Goal: Task Accomplishment & Management: Use online tool/utility

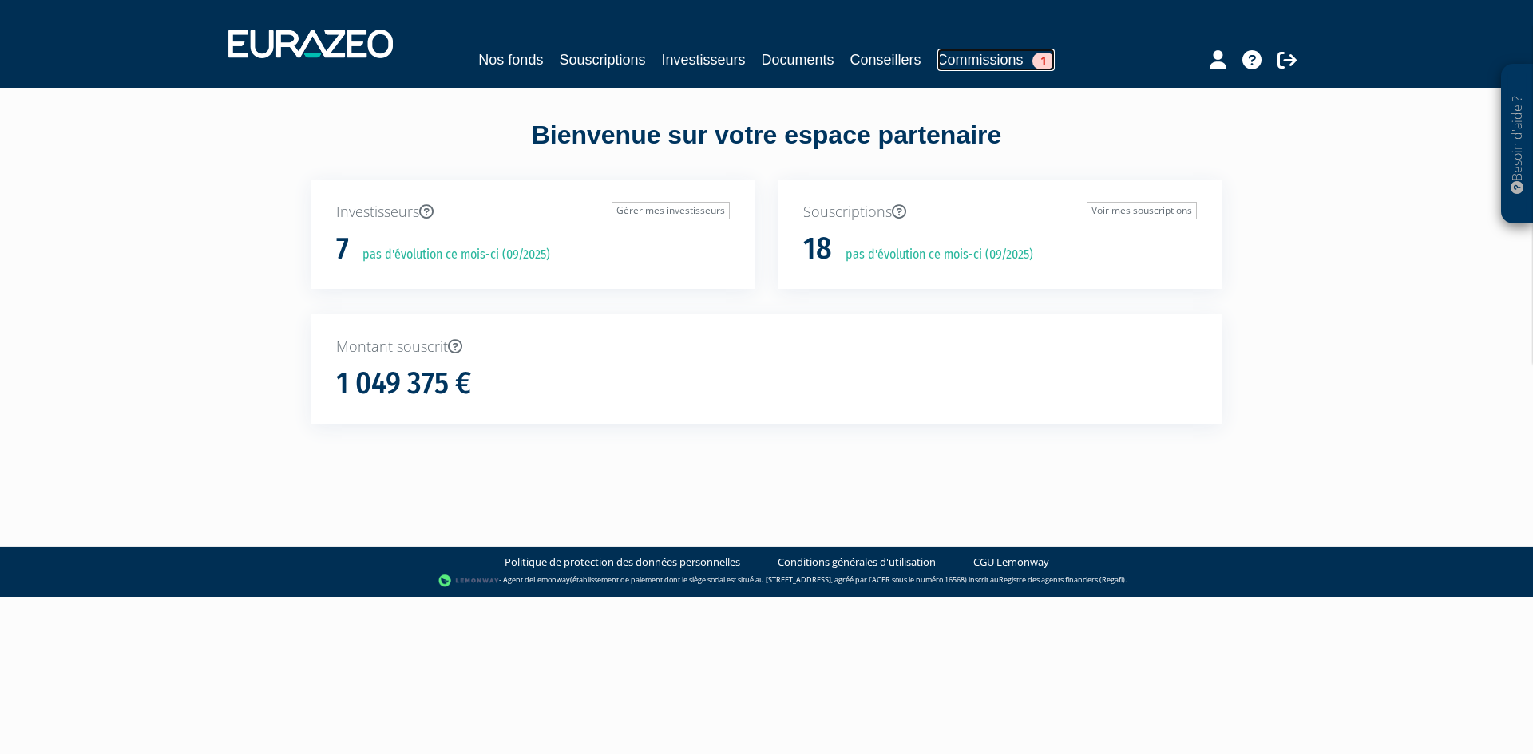
click at [1013, 53] on link "Commissions 1" at bounding box center [995, 60] width 117 height 22
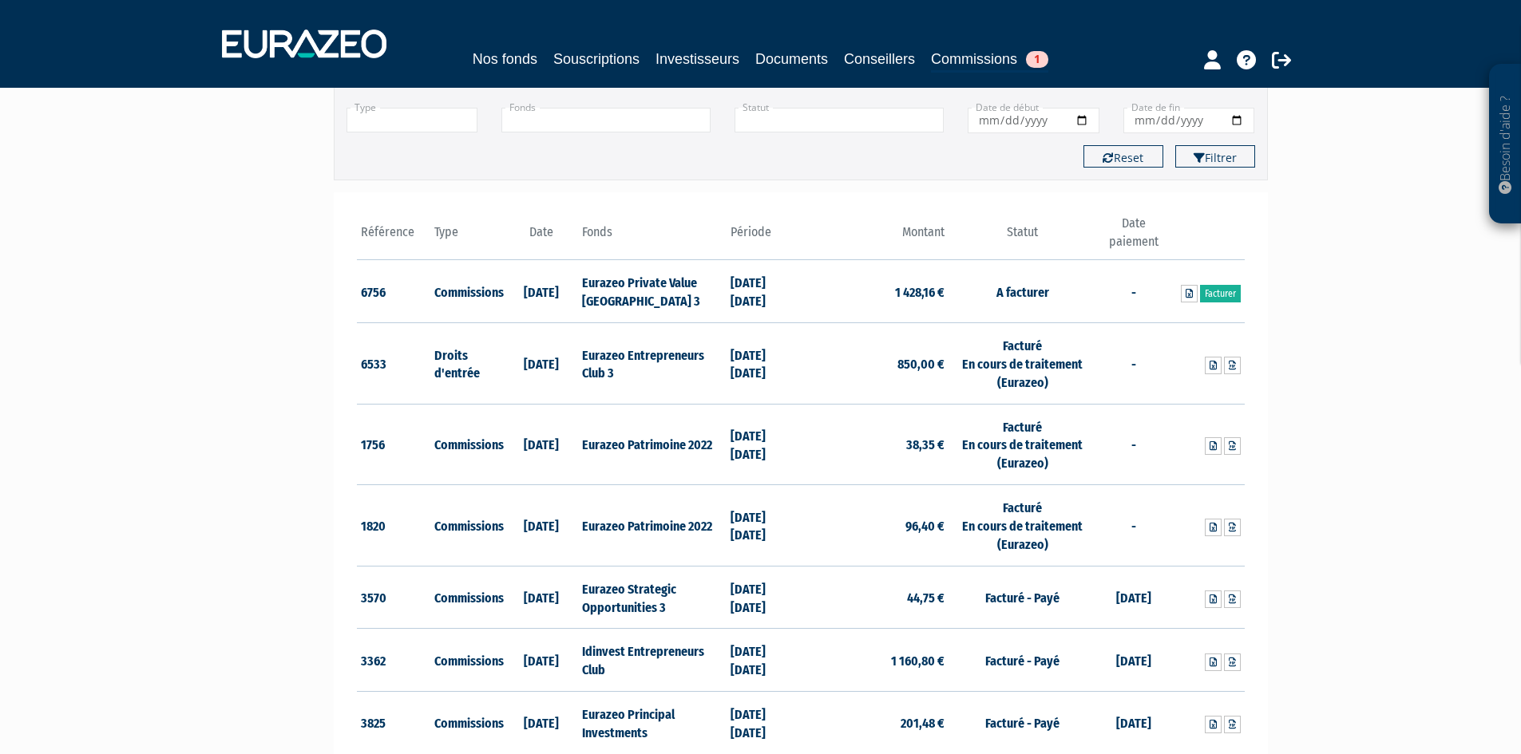
scroll to position [118, 0]
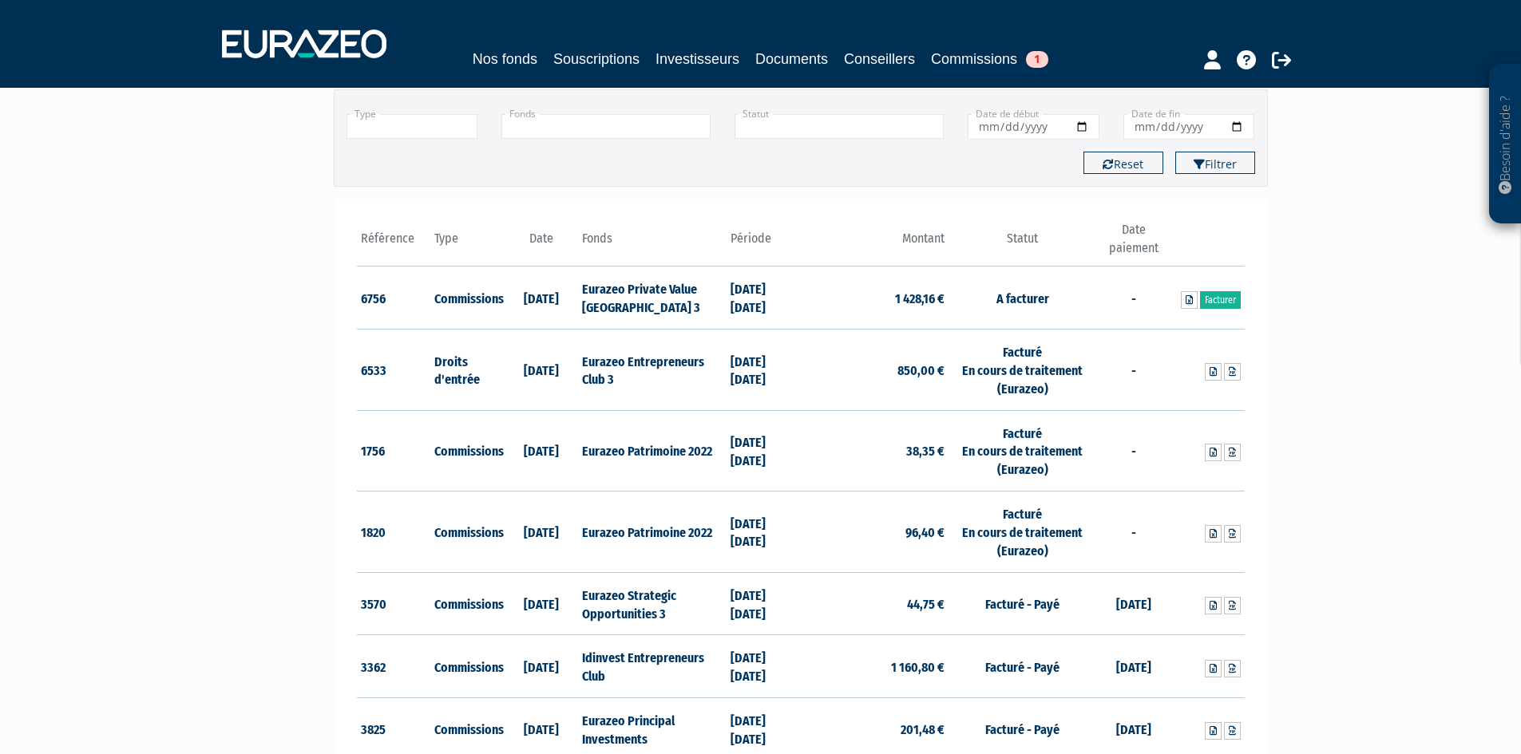
click at [1133, 247] on th "Date paiement" at bounding box center [1133, 243] width 74 height 45
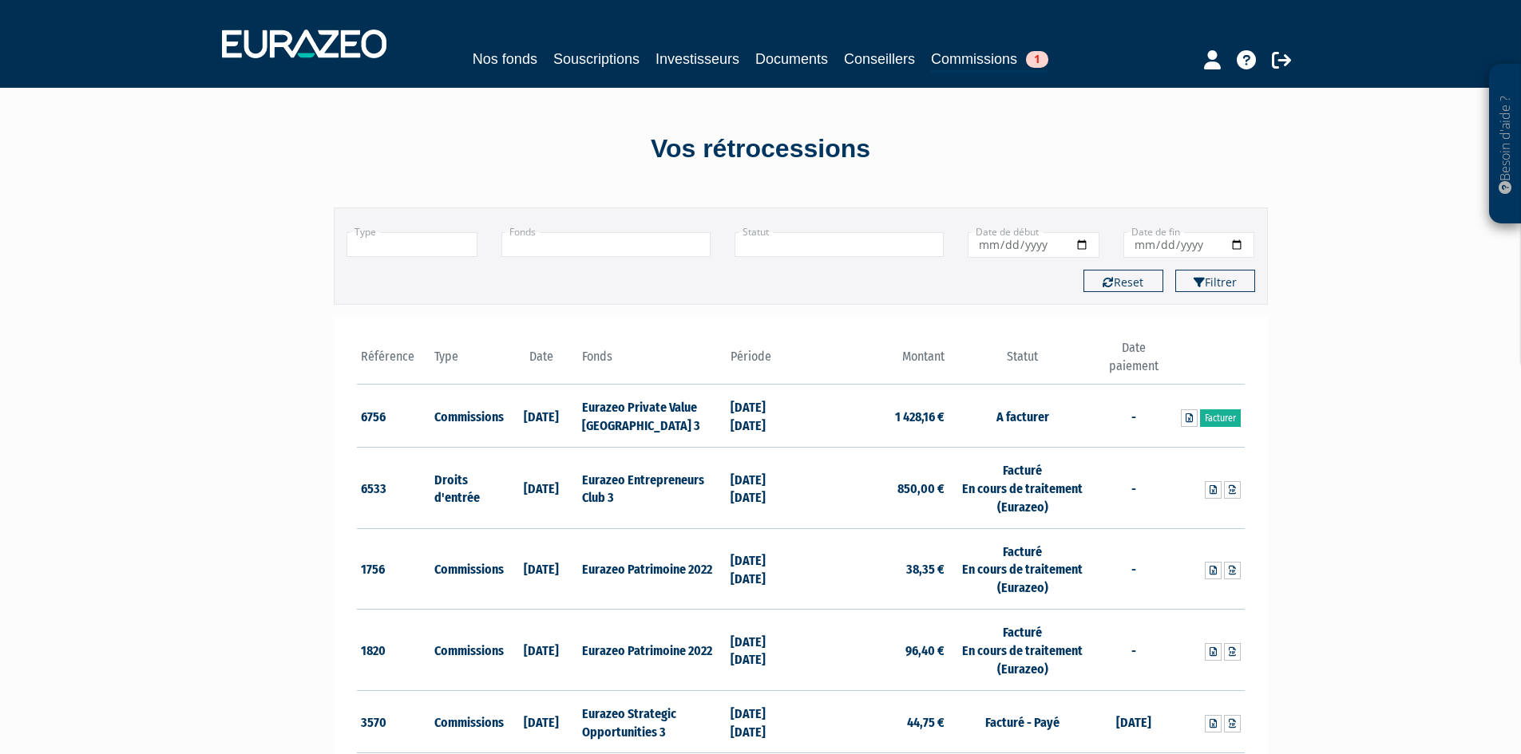
scroll to position [80, 0]
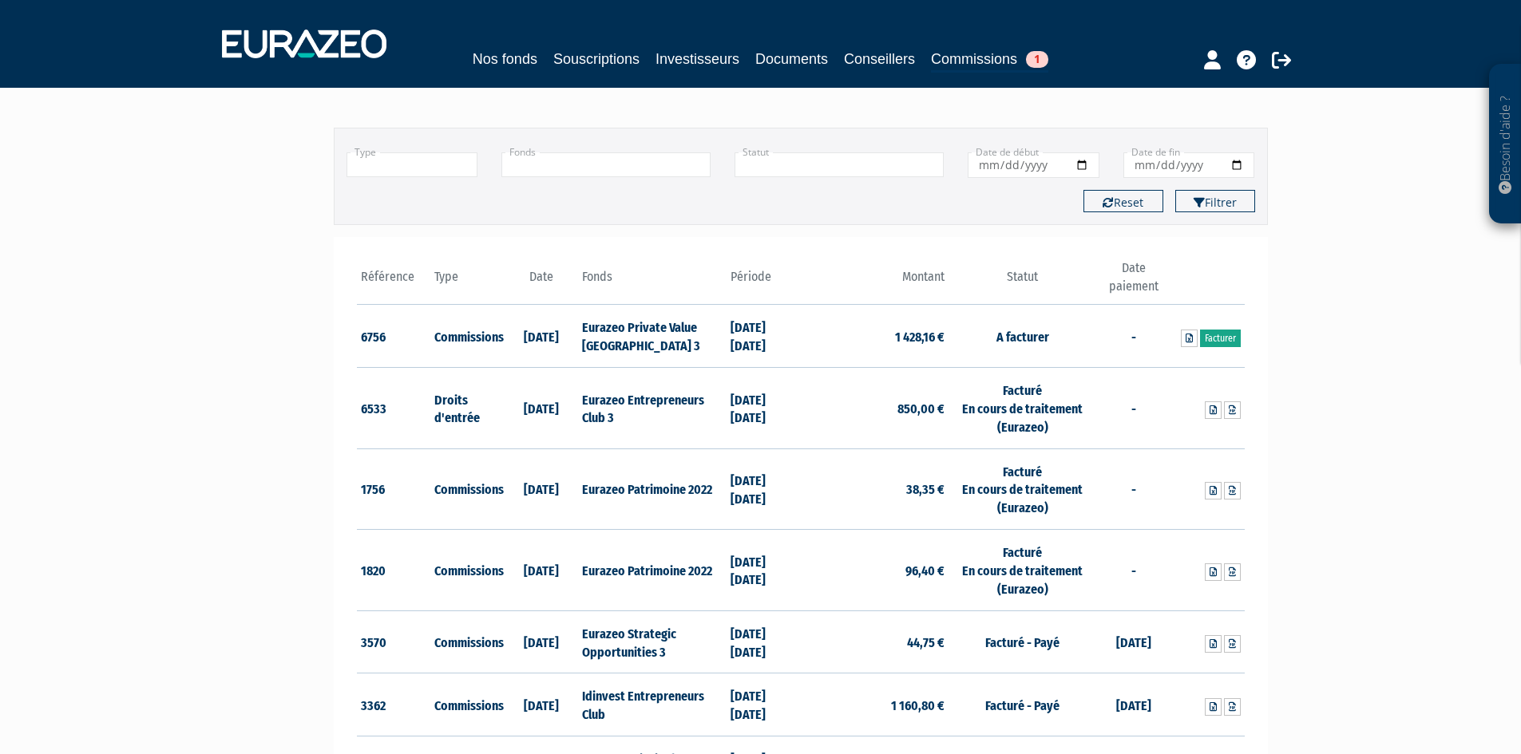
click at [1216, 336] on link "Facturer" at bounding box center [1220, 339] width 41 height 18
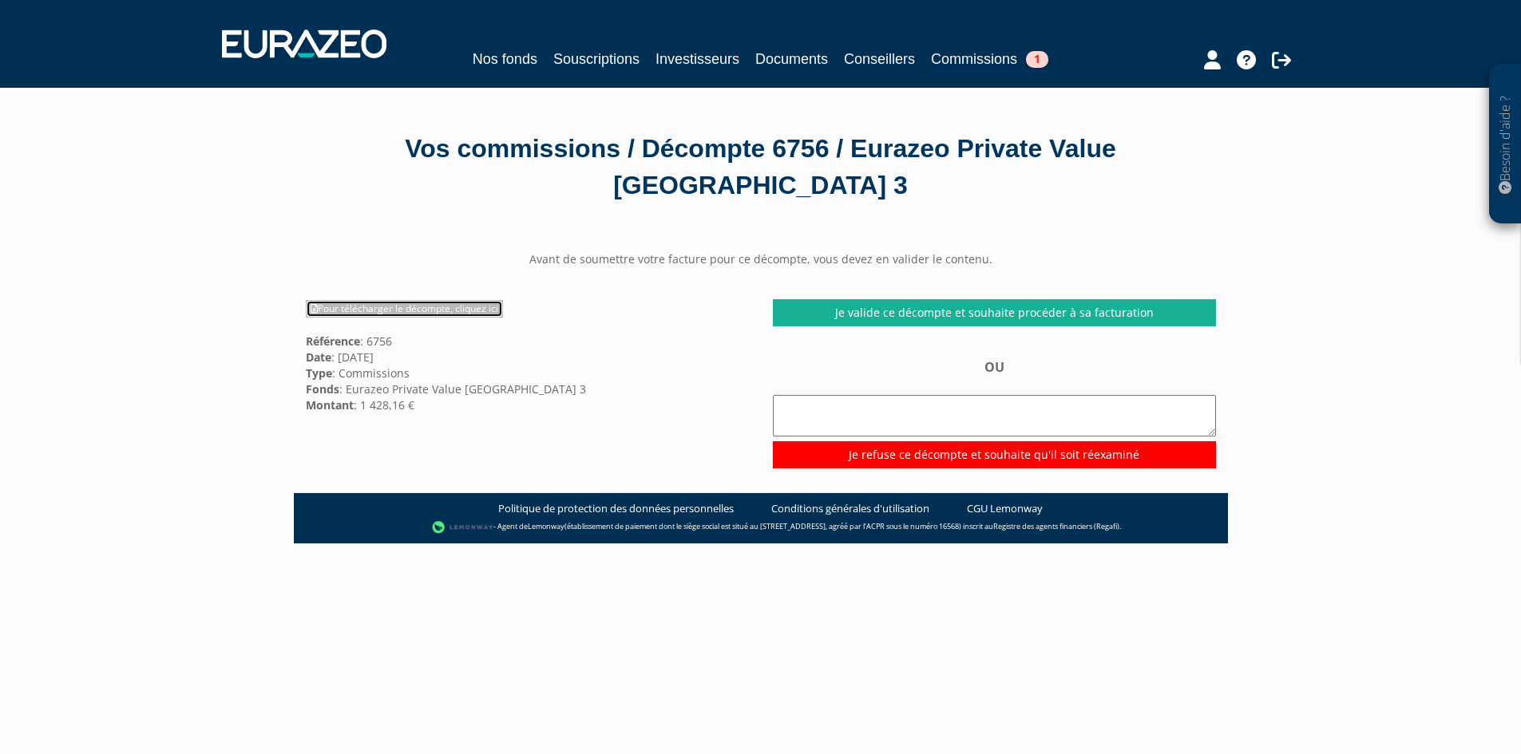
click at [352, 309] on link "Pour télécharger le décompte, cliquez ici" at bounding box center [404, 309] width 197 height 18
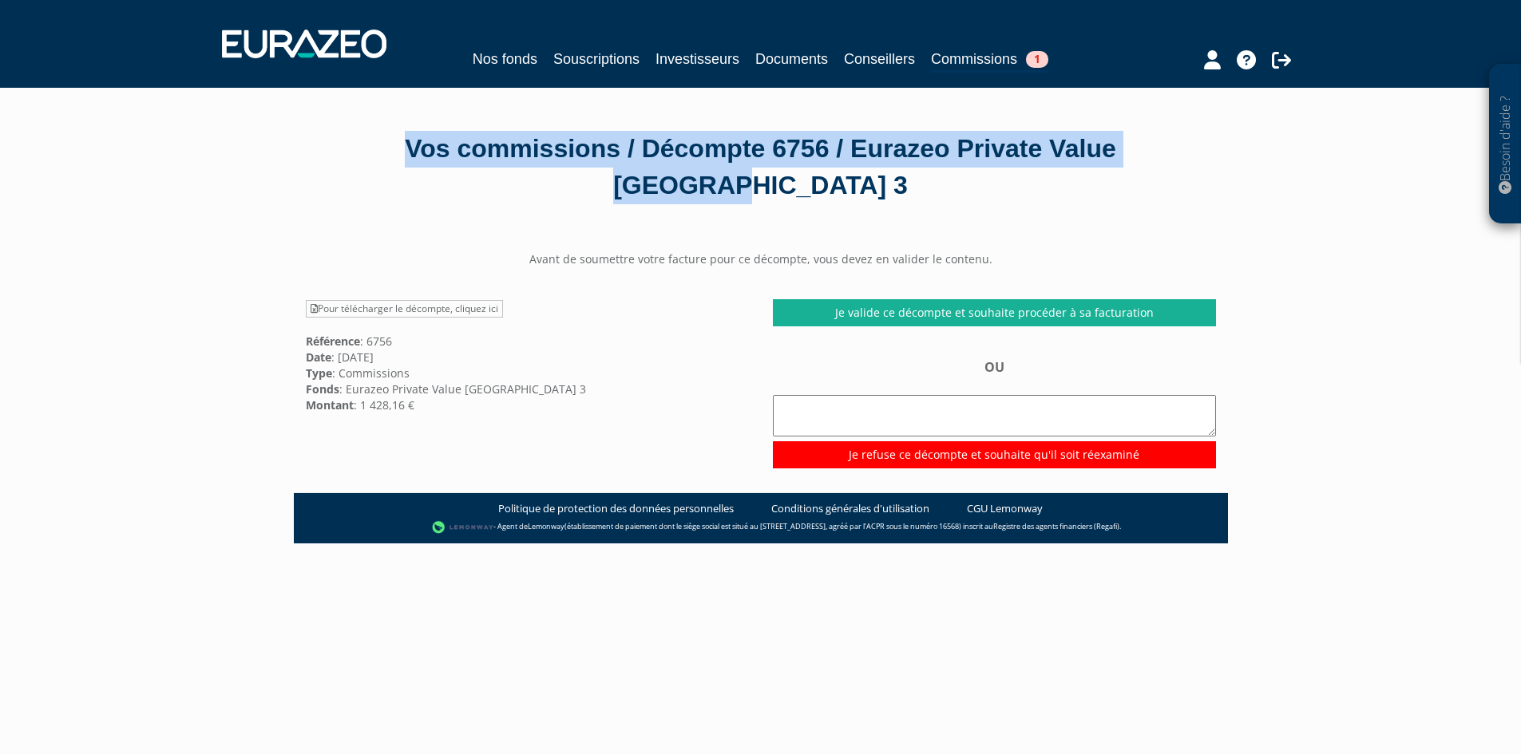
drag, startPoint x: 360, startPoint y: 152, endPoint x: 825, endPoint y: 189, distance: 466.1
click at [825, 189] on div "Vos commissions / Décompte 6756 / Eurazeo Private Value Europe 3" at bounding box center [761, 167] width 910 height 73
drag, startPoint x: 856, startPoint y: 200, endPoint x: 829, endPoint y: 187, distance: 30.0
click at [855, 200] on div "Vos commissions / Décompte 6756 / Eurazeo Private Value Europe 3" at bounding box center [761, 167] width 910 height 73
click at [823, 185] on div "Vos commissions / Décompte 6756 / Eurazeo Private Value Europe 3" at bounding box center [761, 167] width 910 height 73
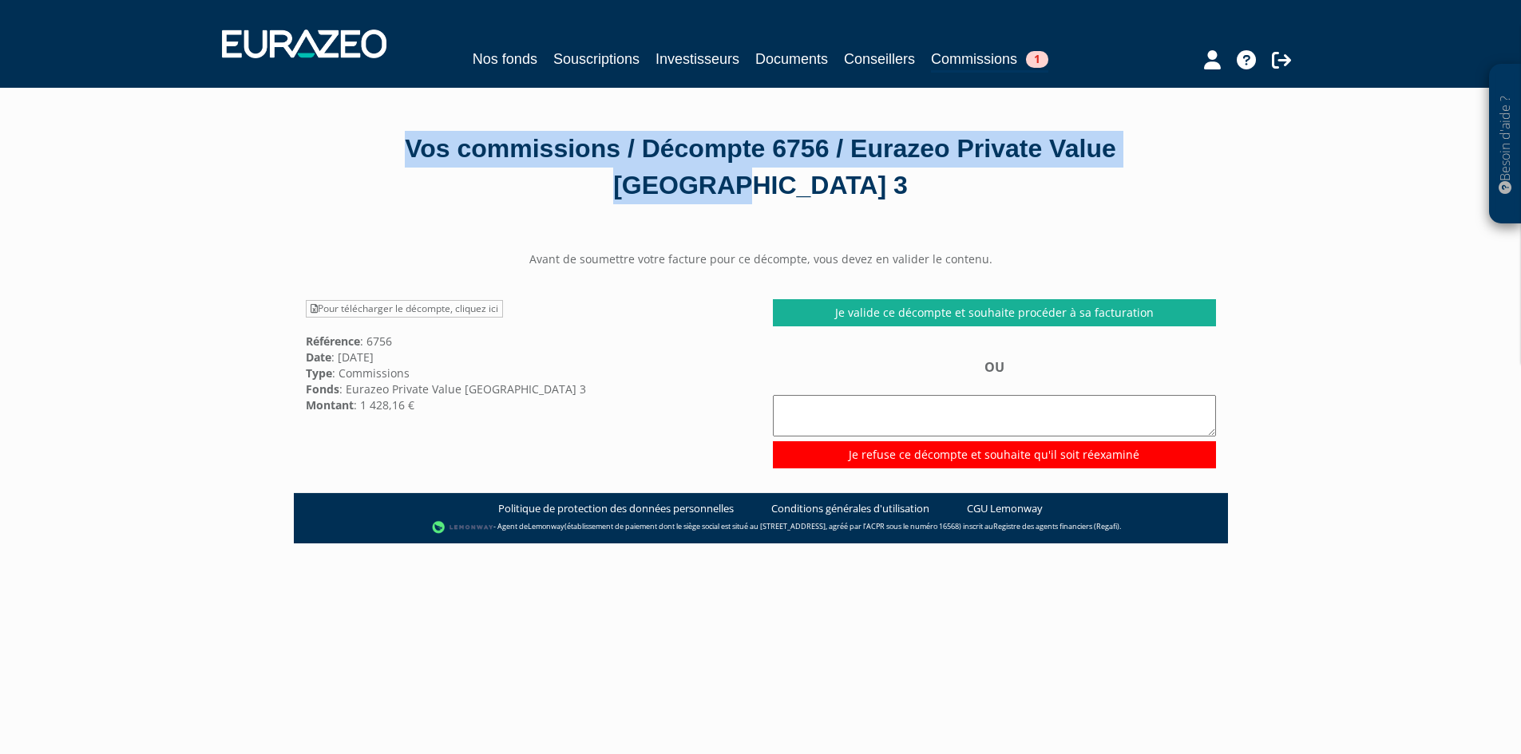
drag, startPoint x: 821, startPoint y: 185, endPoint x: 361, endPoint y: 145, distance: 462.3
click at [361, 145] on div "Vos commissions / Décompte 6756 / Eurazeo Private Value Europe 3" at bounding box center [761, 167] width 910 height 73
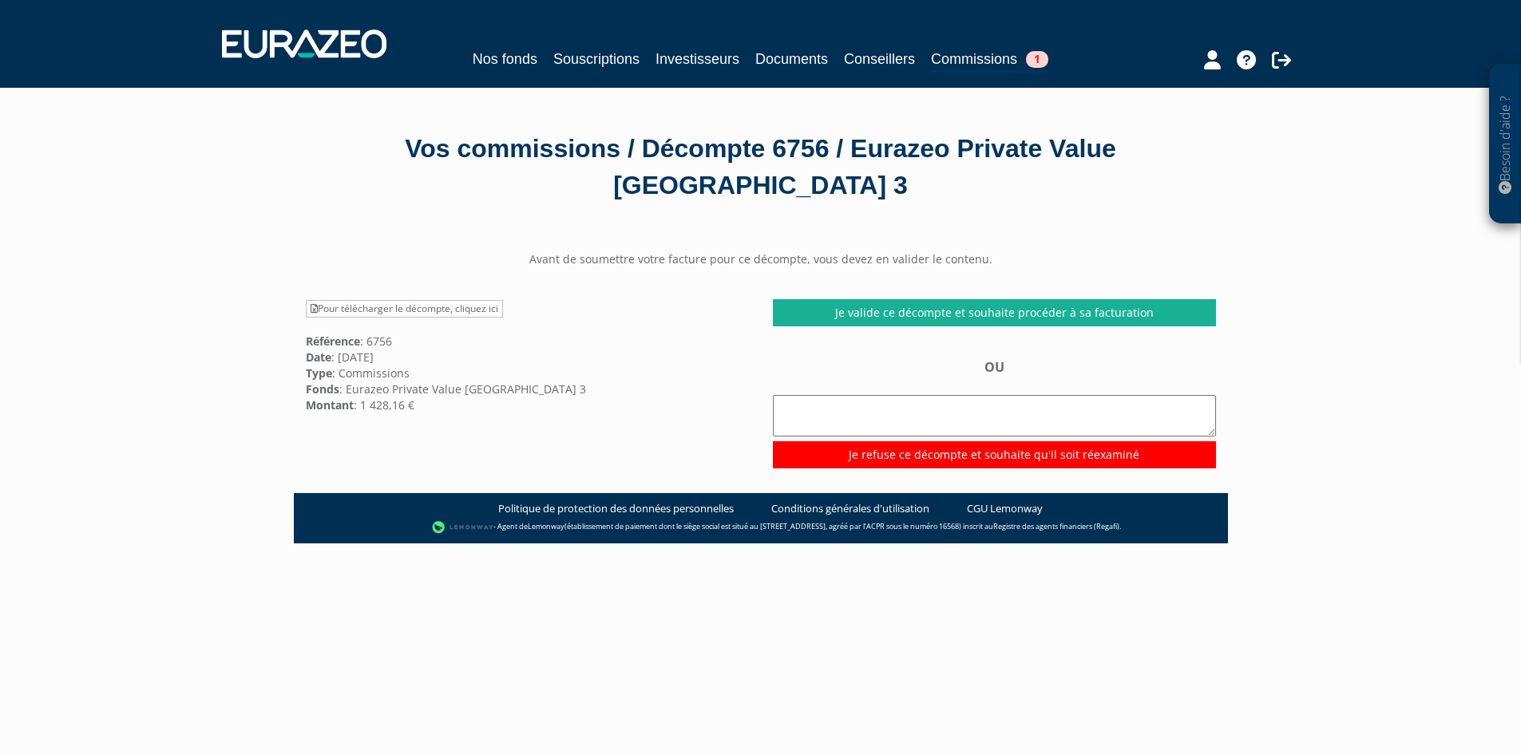
click at [164, 204] on div "Besoin d'aide ? × J'ai besoin d'aide Si vous avez une question à propos du fonc…" at bounding box center [760, 491] width 1521 height 982
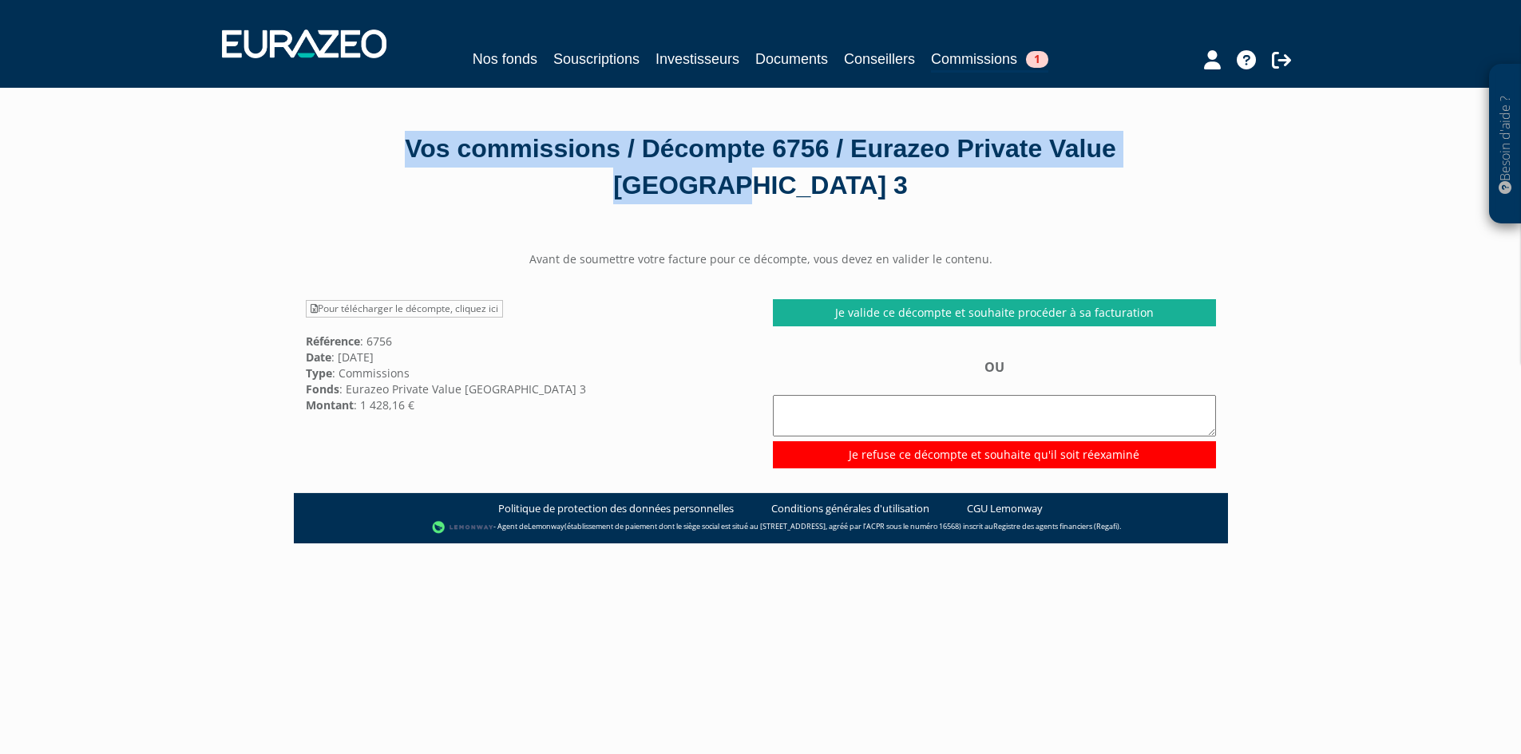
drag, startPoint x: 822, startPoint y: 188, endPoint x: 354, endPoint y: 147, distance: 469.6
click at [354, 147] on div "Vos commissions / Décompte 6756 / Eurazeo Private Value Europe 3" at bounding box center [761, 167] width 910 height 73
click at [152, 200] on div "Besoin d'aide ? × J'ai besoin d'aide Si vous avez une question à propos du fonc…" at bounding box center [760, 491] width 1521 height 982
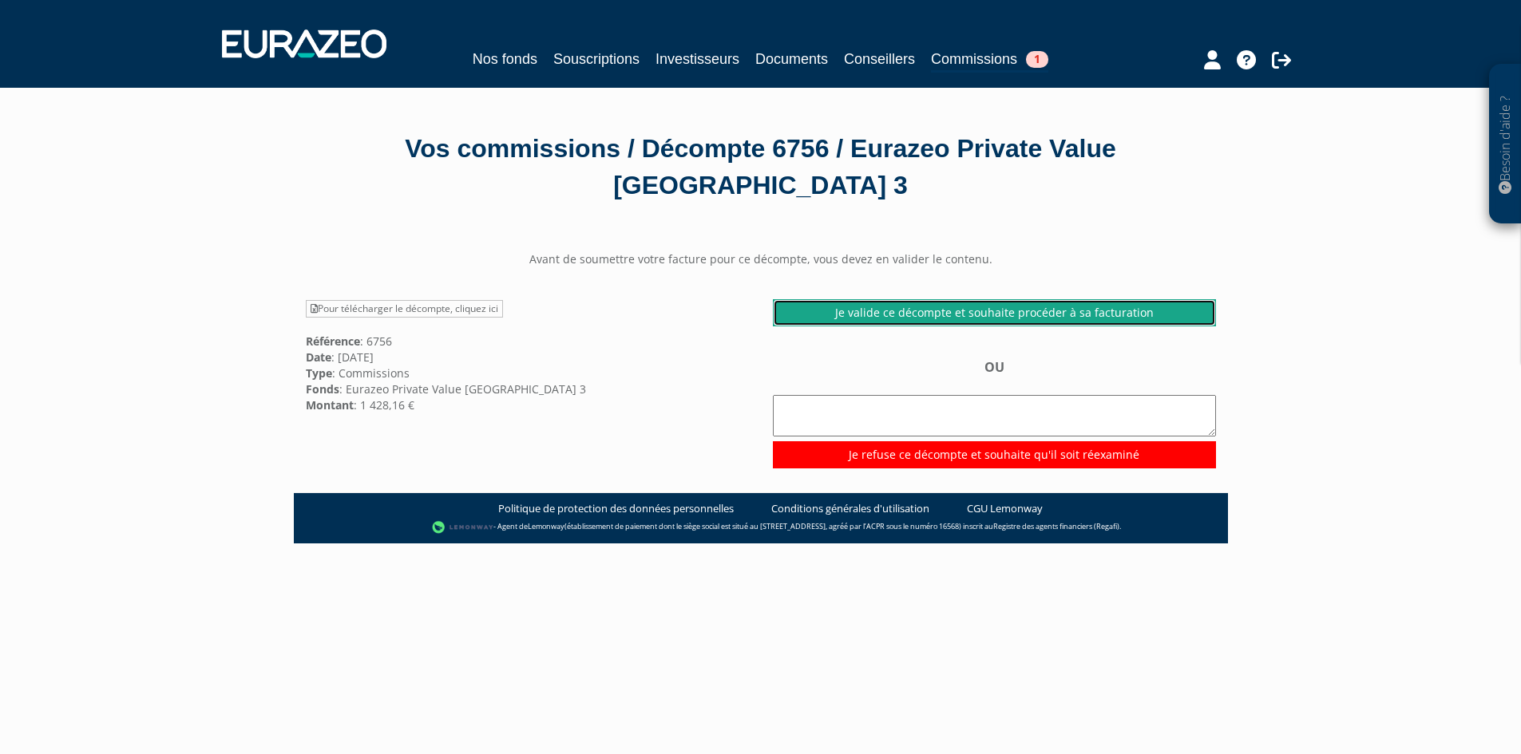
click at [986, 315] on link "Je valide ce décompte et souhaite procéder à sa facturation" at bounding box center [994, 312] width 443 height 27
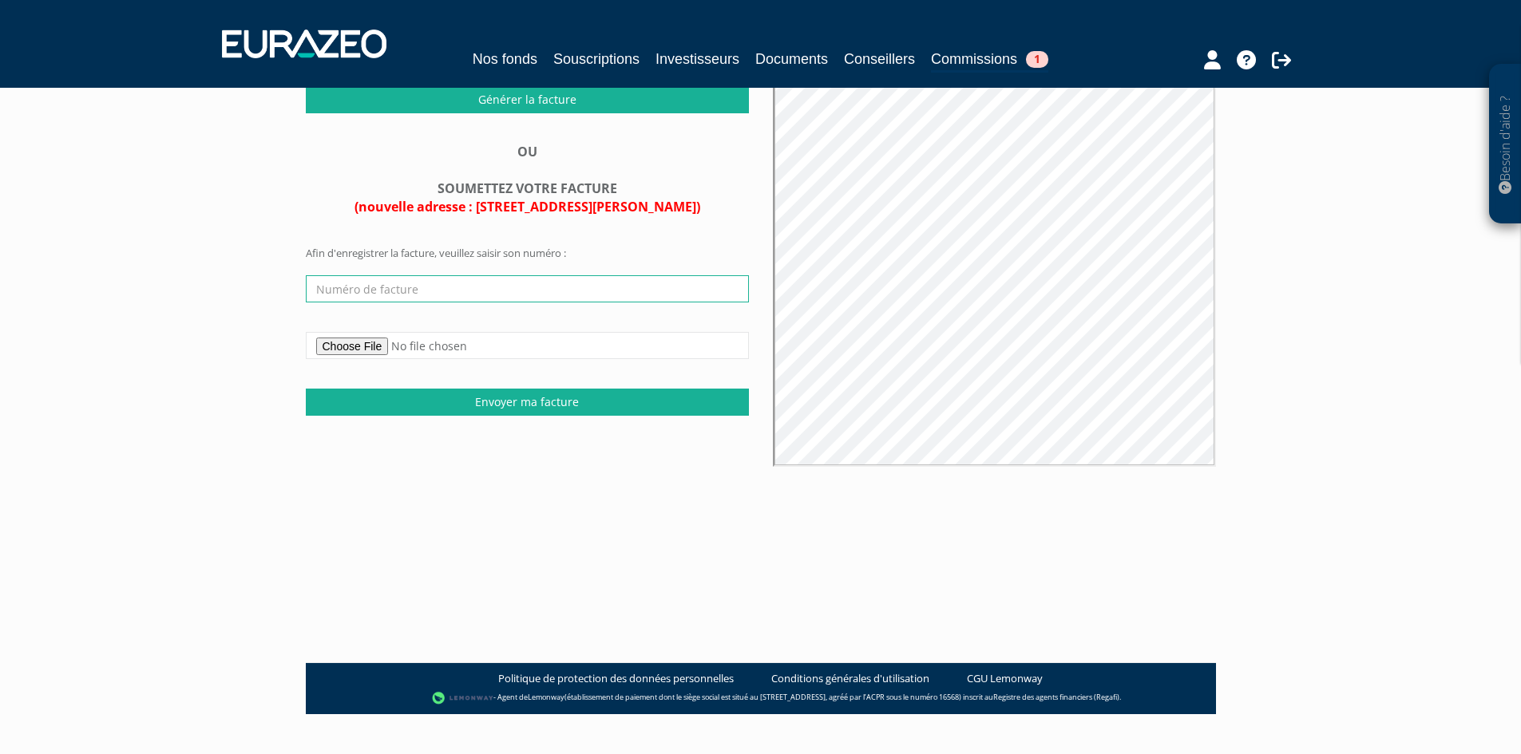
click at [379, 303] on input "text" at bounding box center [527, 288] width 443 height 27
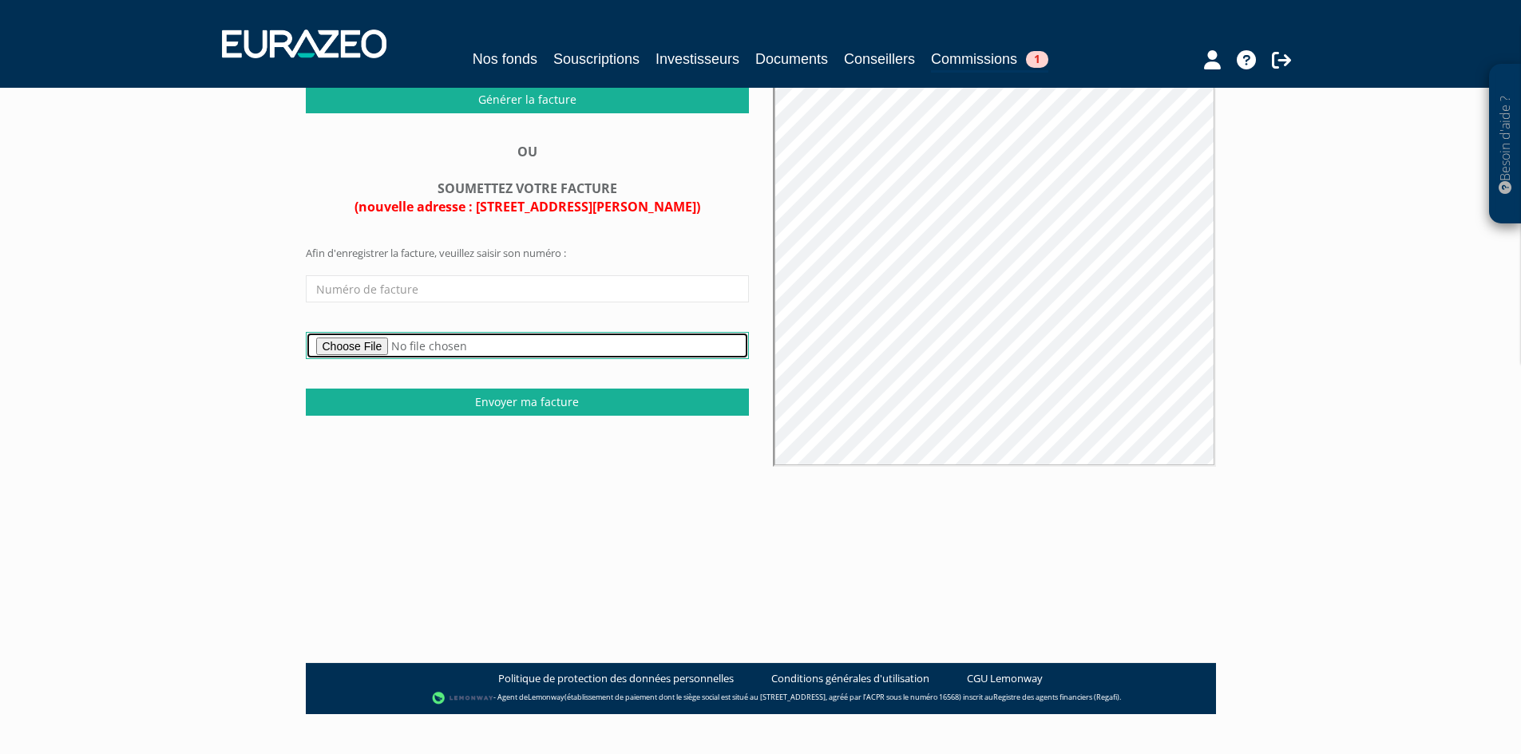
click at [336, 359] on input "file" at bounding box center [527, 345] width 443 height 27
type input "C:\fakepath\F259108 - EGI EPVE 3 S1 2025.pdf"
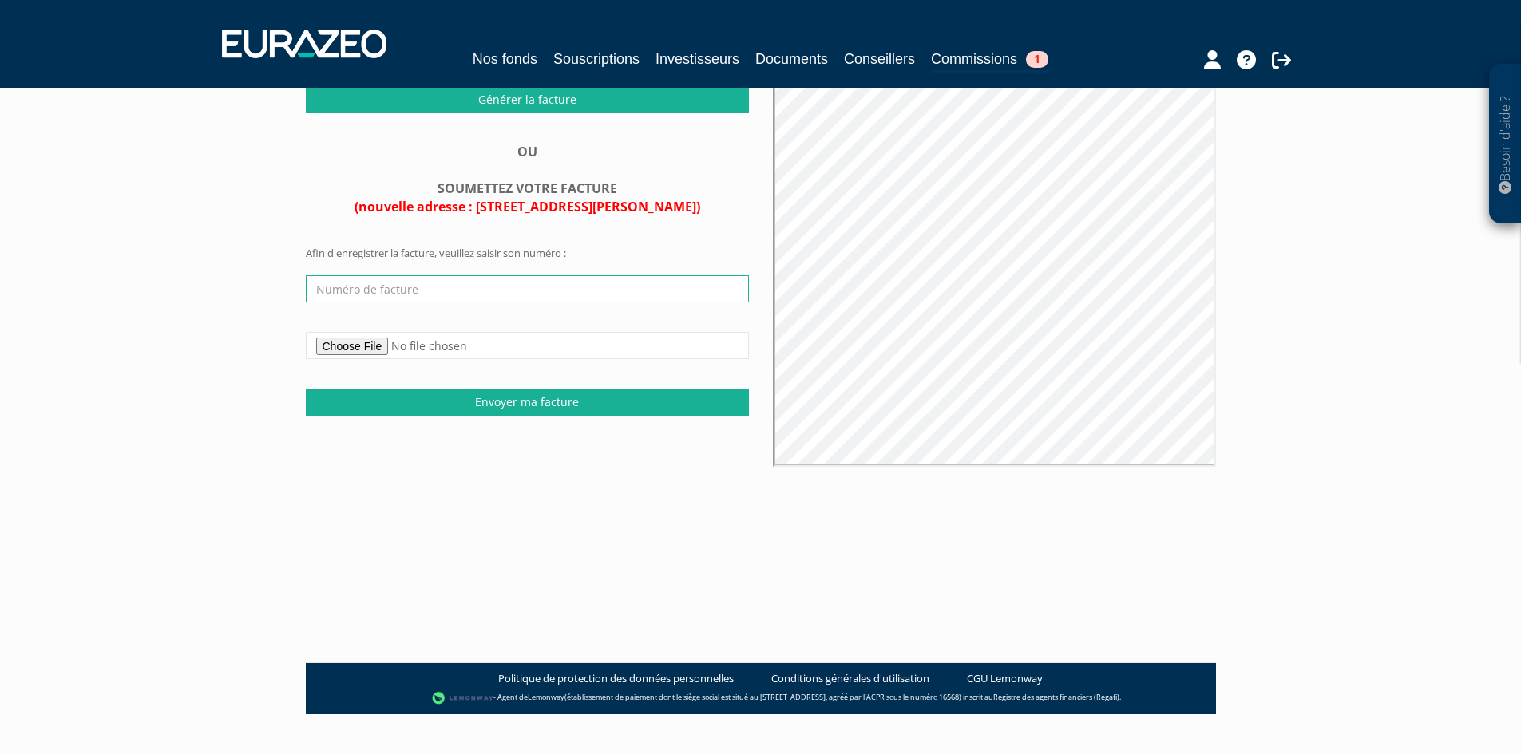
click at [379, 303] on input "text" at bounding box center [527, 288] width 443 height 27
click at [308, 566] on main "FACTURATION AUTOMATIQUE Générer la facture OU F" at bounding box center [761, 285] width 934 height 754
click at [342, 303] on input "F" at bounding box center [527, 288] width 443 height 27
drag, startPoint x: 332, startPoint y: 647, endPoint x: 330, endPoint y: 624, distance: 22.5
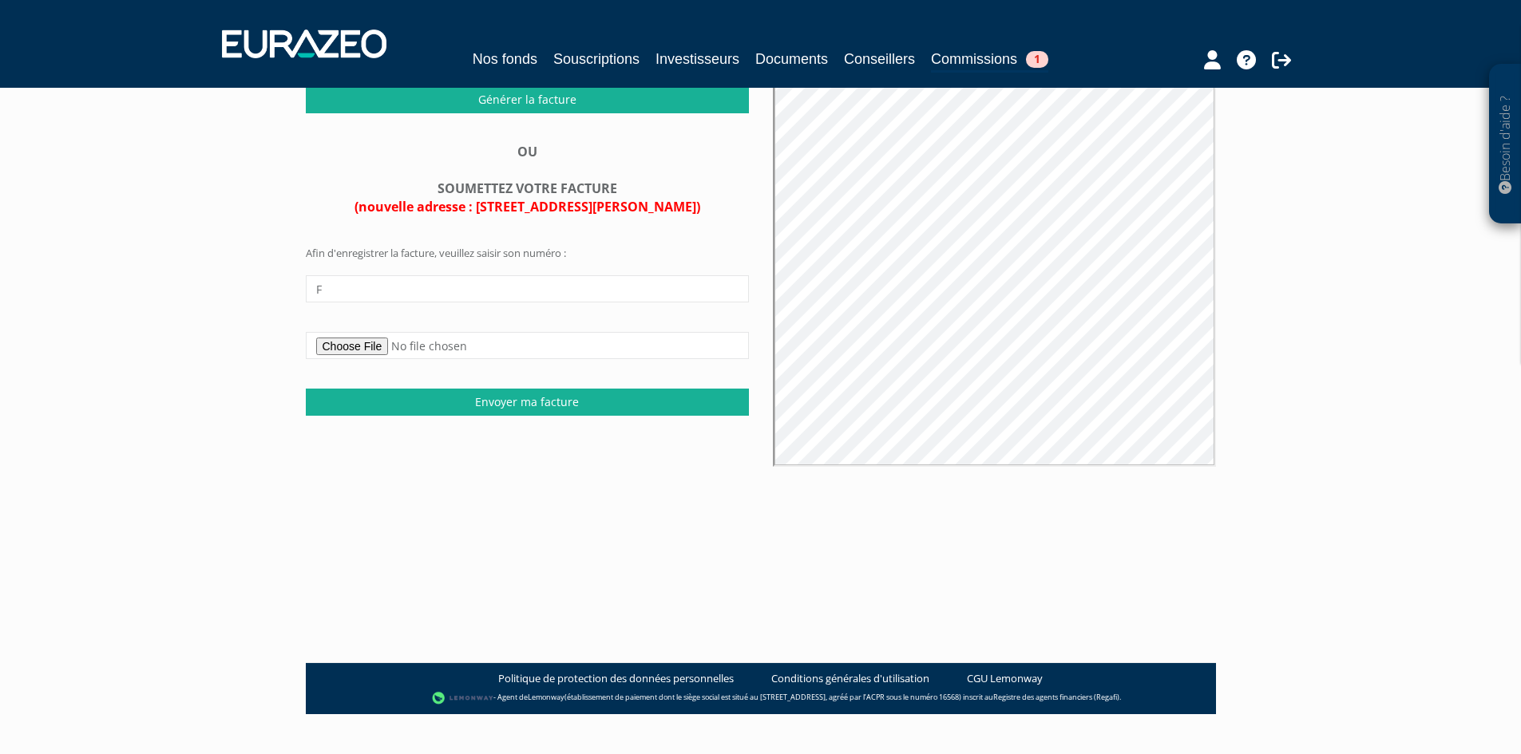
click at [333, 646] on main "FACTURATION AUTOMATIQUE Générer la facture OU F" at bounding box center [761, 285] width 934 height 754
click at [328, 303] on input "F" at bounding box center [527, 288] width 443 height 27
type input "F259108"
click at [382, 482] on div "FACTURATION AUTOMATIQUE Numéro de facture : 24-EGI-MF-2025-R0001 OU F259108" at bounding box center [761, 201] width 934 height 587
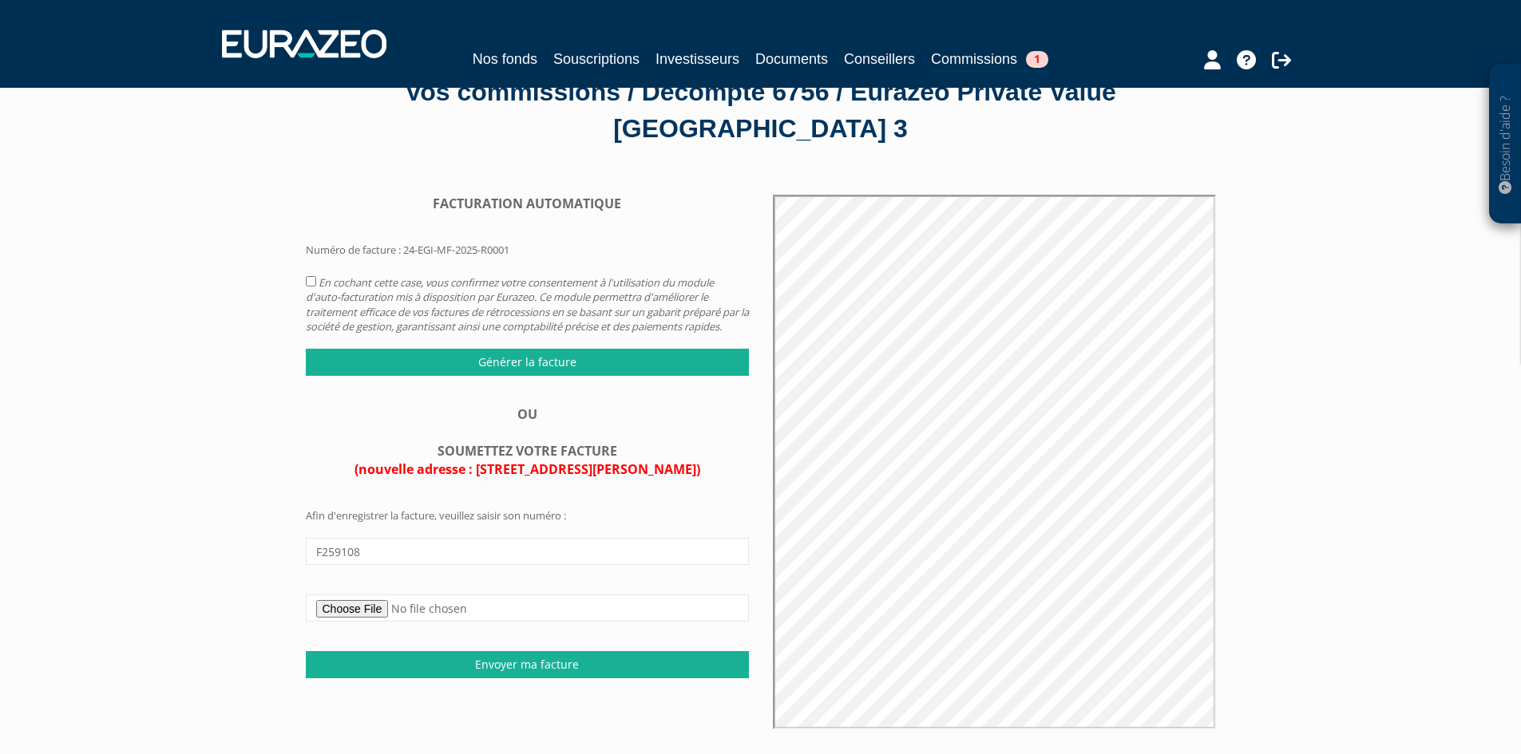
scroll to position [216, 0]
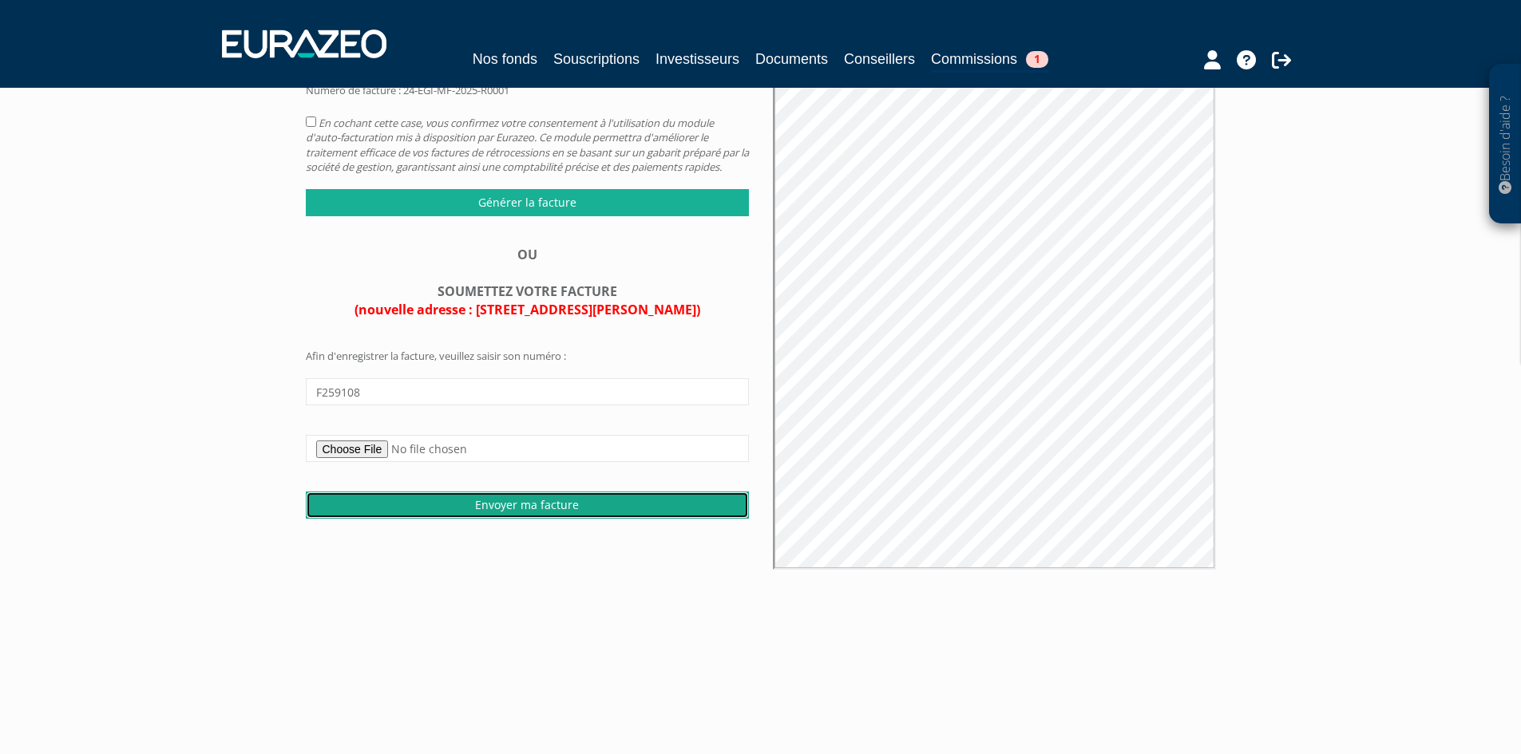
click at [508, 513] on input "Envoyer ma facture" at bounding box center [527, 505] width 443 height 27
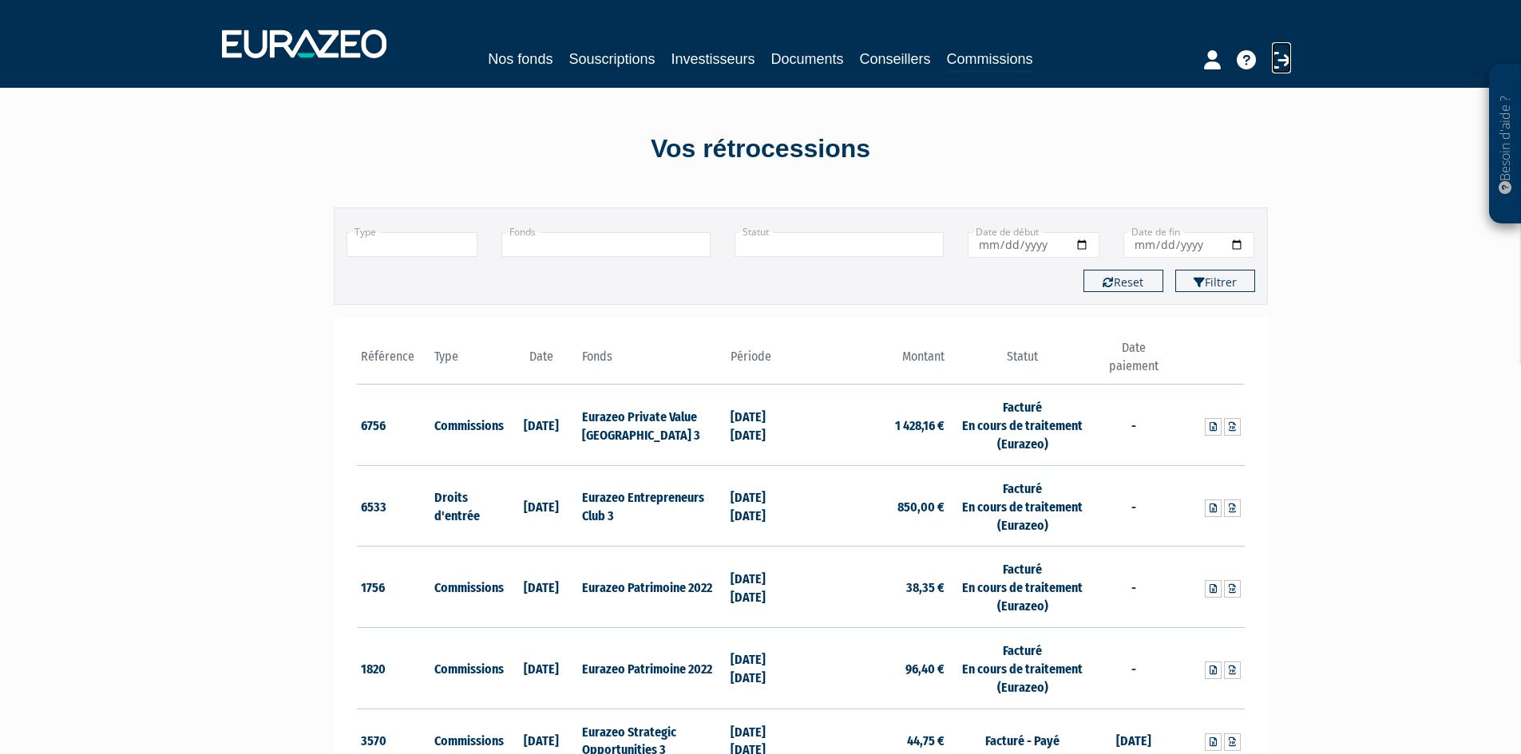
click at [1280, 59] on icon at bounding box center [1281, 59] width 19 height 19
